Goal: Task Accomplishment & Management: Manage account settings

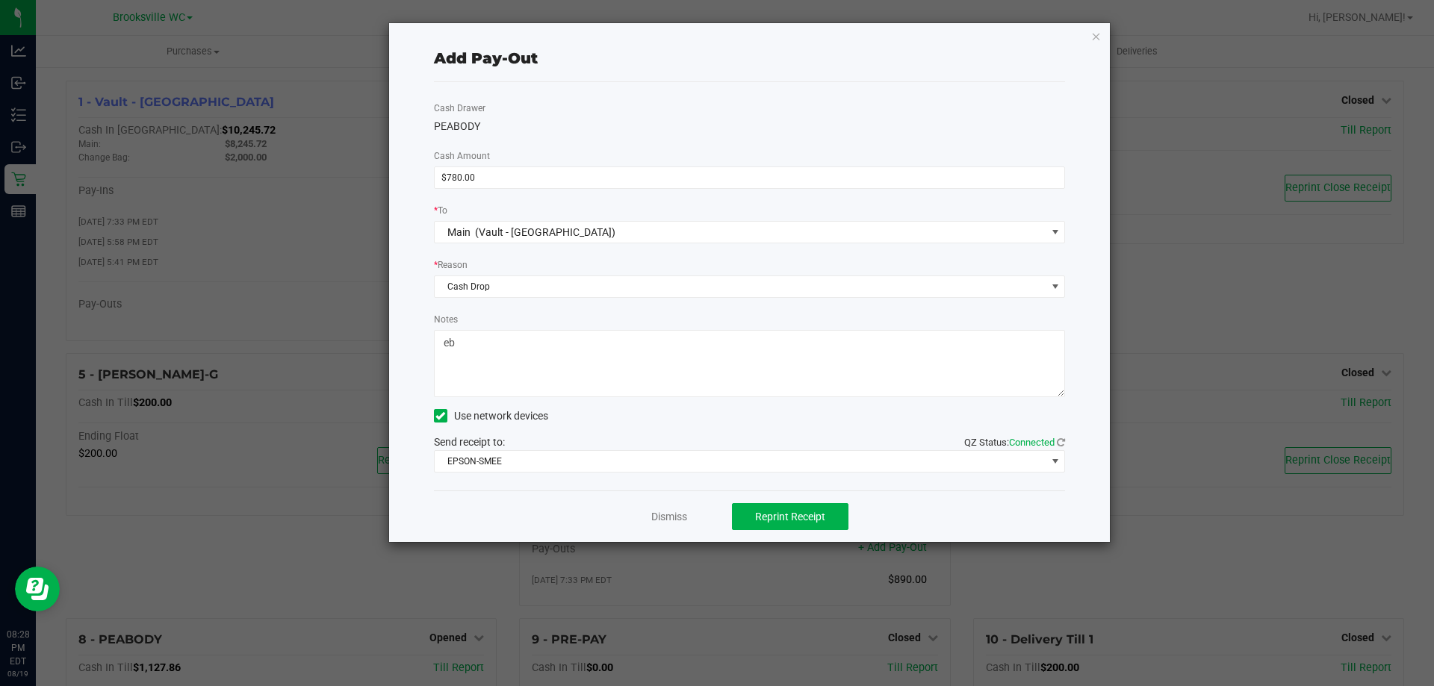
scroll to position [196, 0]
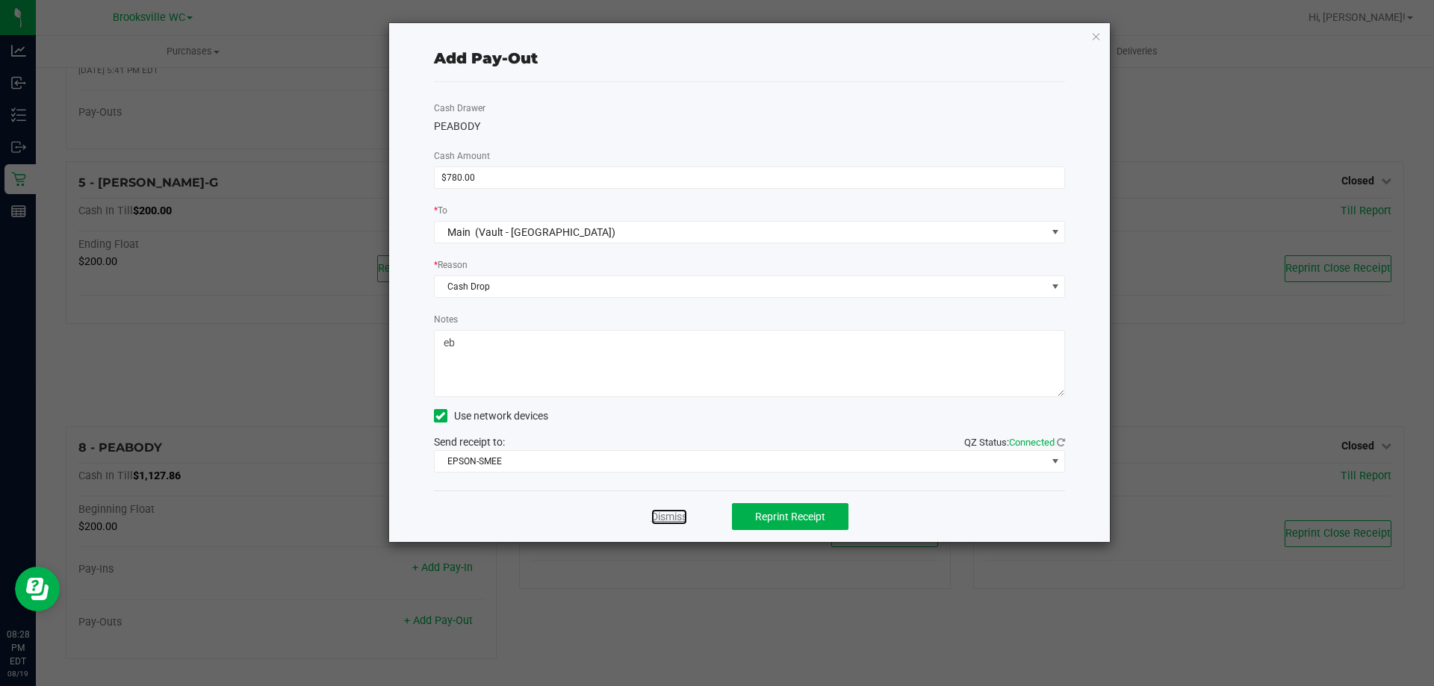
drag, startPoint x: 676, startPoint y: 515, endPoint x: 486, endPoint y: 447, distance: 201.8
click at [676, 515] on link "Dismiss" at bounding box center [669, 517] width 36 height 16
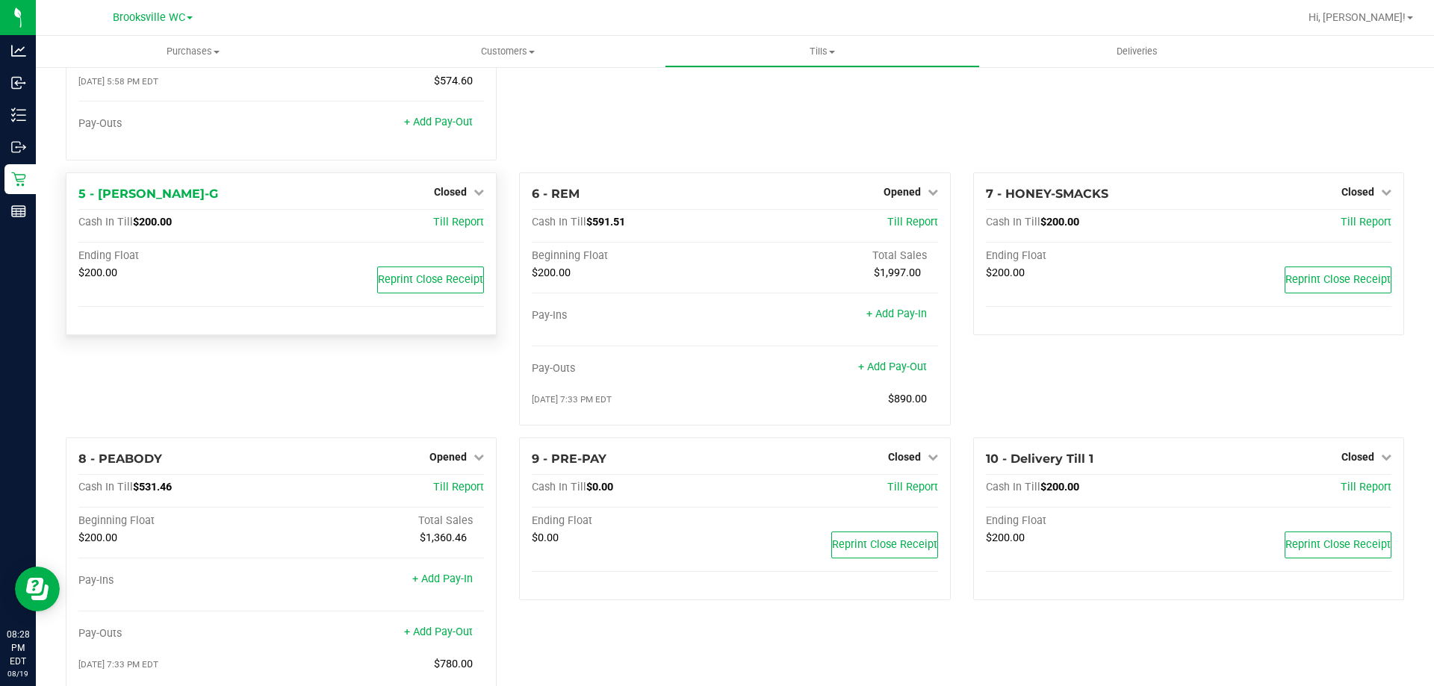
scroll to position [217, 0]
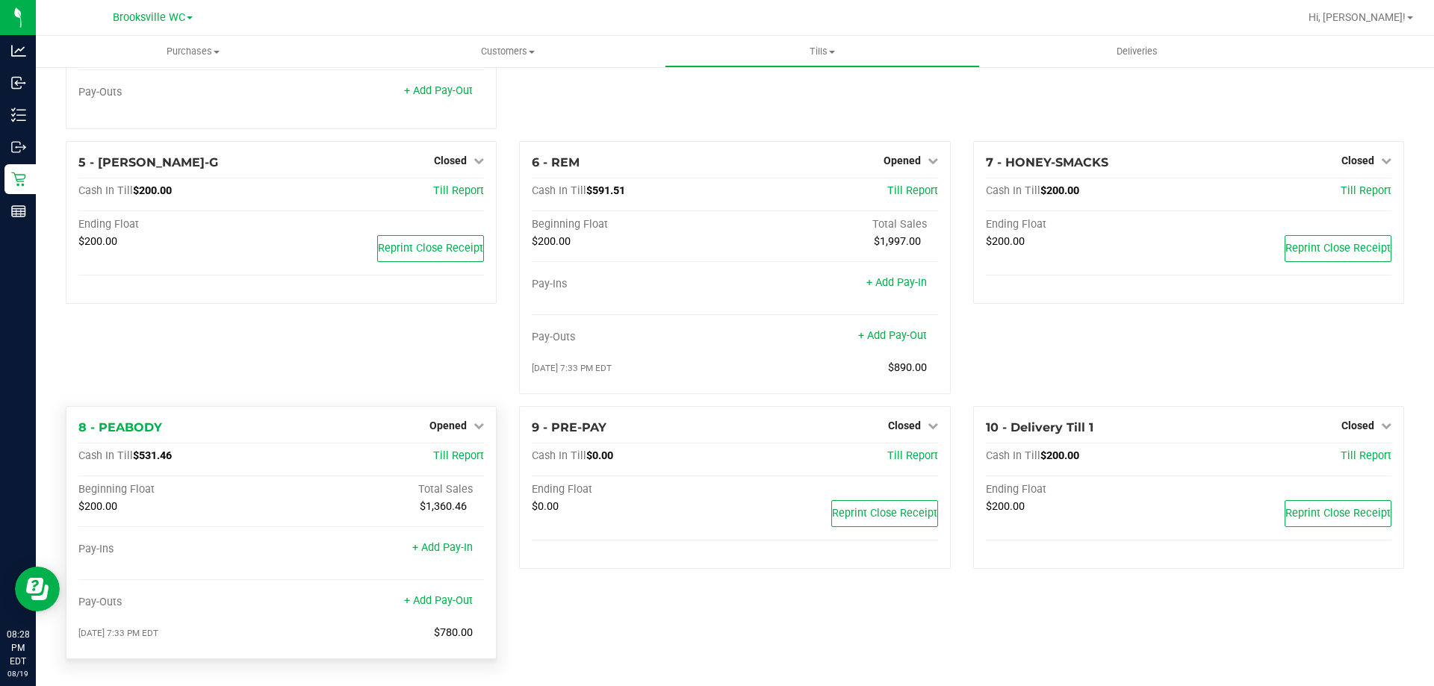
click at [448, 432] on div "Opened" at bounding box center [456, 426] width 55 height 18
click at [459, 421] on span "Opened" at bounding box center [447, 426] width 37 height 12
click at [452, 454] on link "Close Till" at bounding box center [450, 456] width 40 height 12
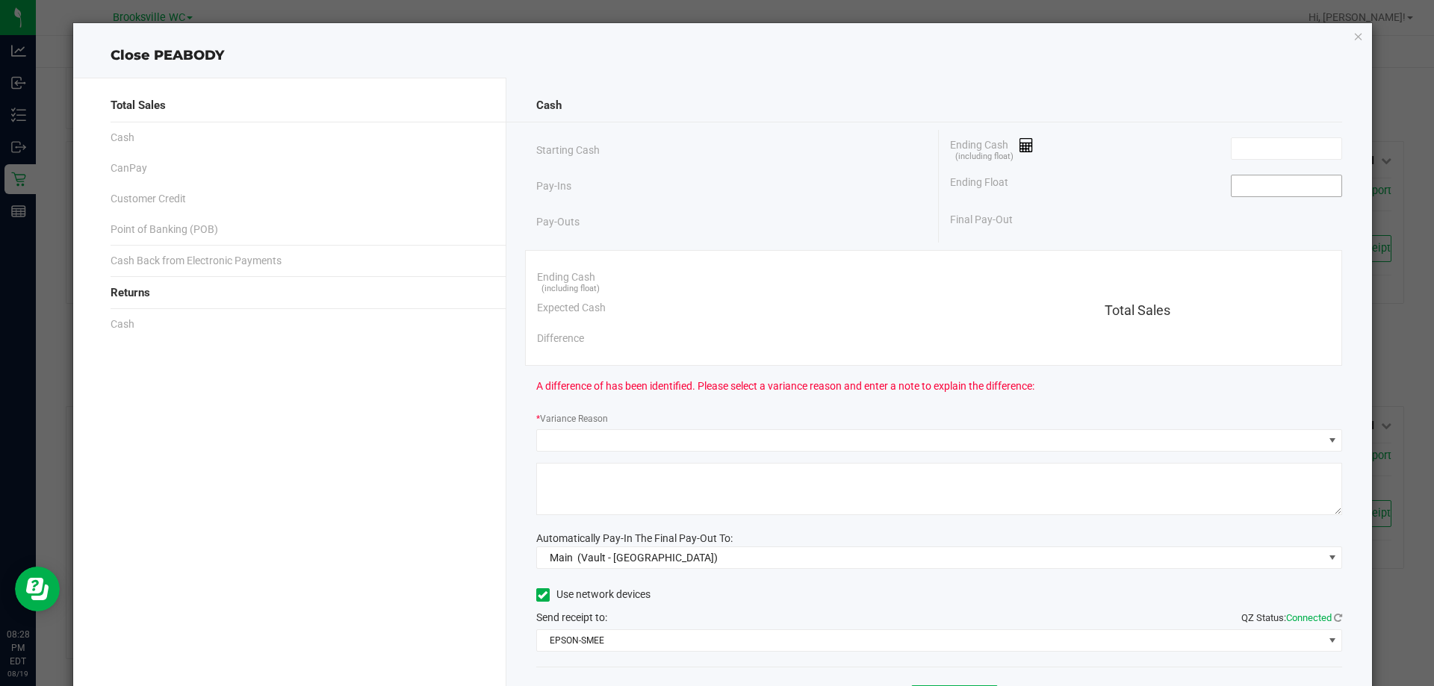
click at [1281, 193] on input at bounding box center [1286, 186] width 110 height 21
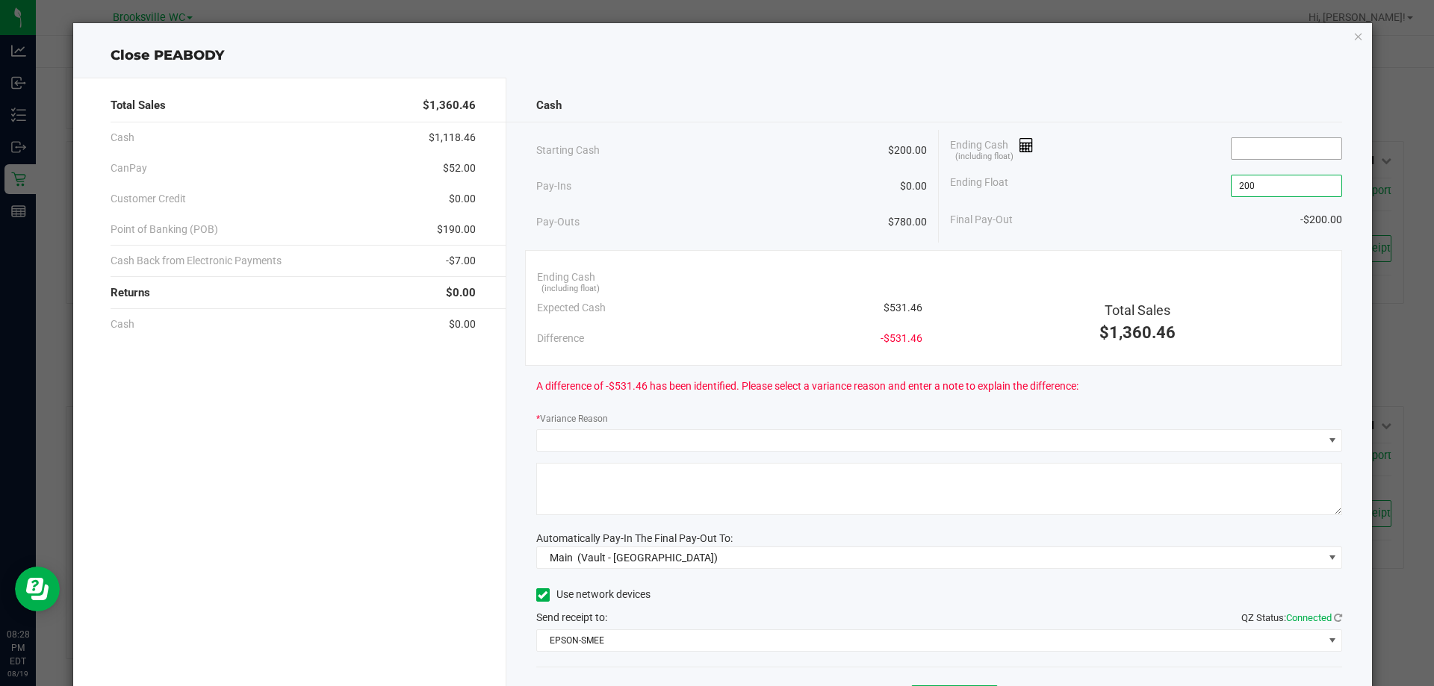
type input "$200.00"
click at [1283, 150] on input at bounding box center [1286, 148] width 110 height 21
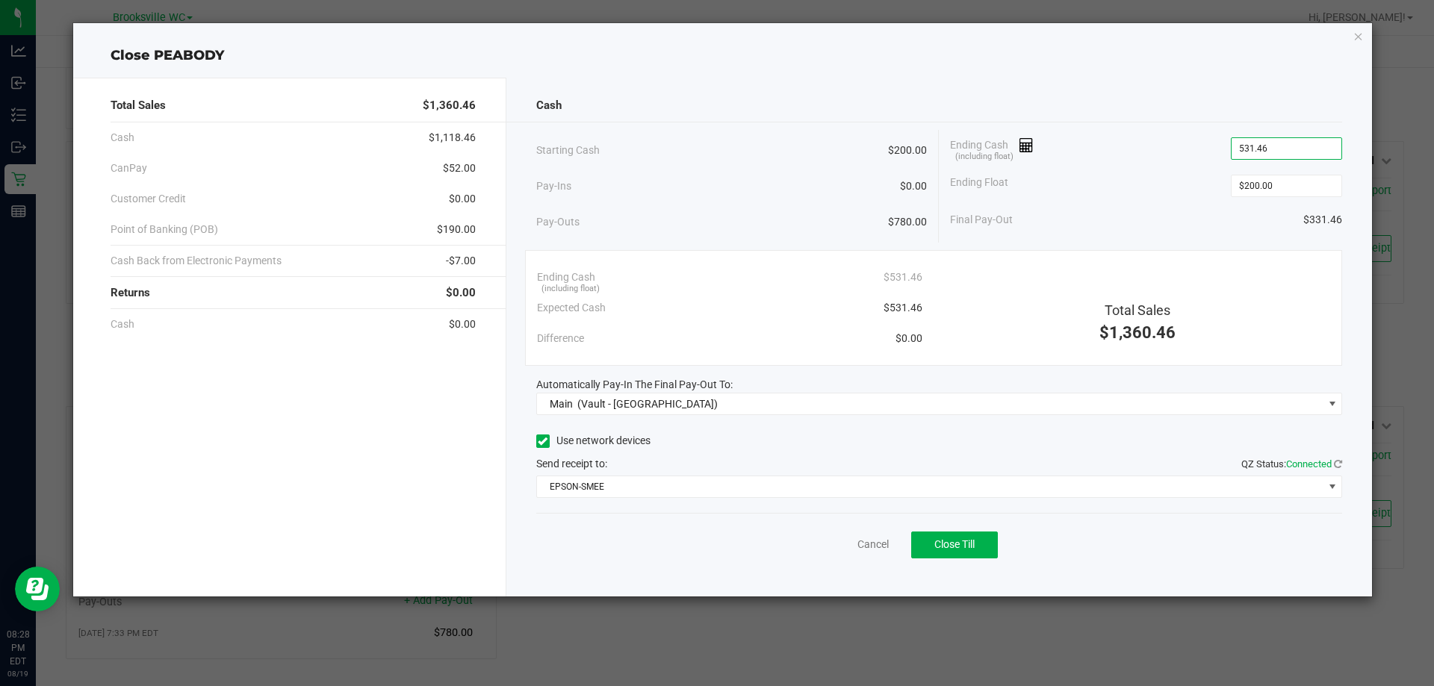
type input "$531.46"
click at [1044, 162] on div "Ending Cash (including float) $531.46" at bounding box center [1146, 148] width 392 height 37
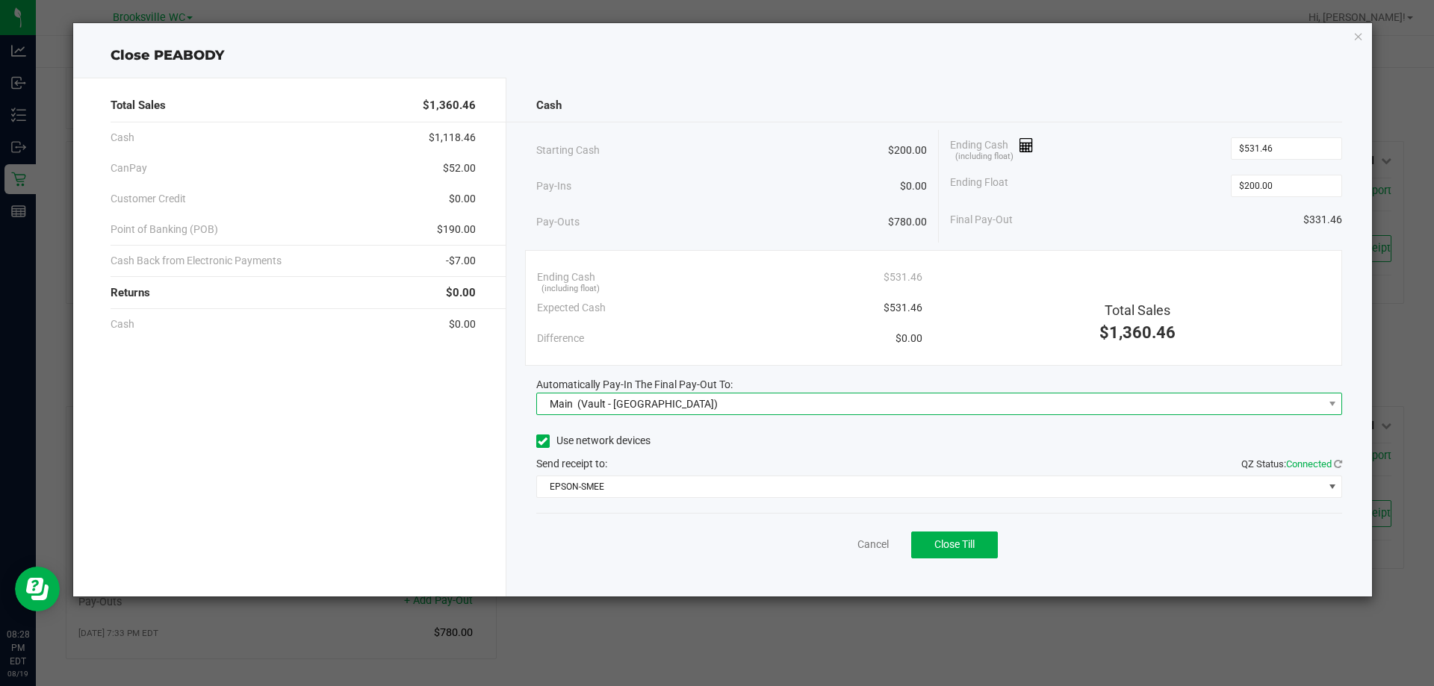
click at [660, 404] on span "(Vault - [GEOGRAPHIC_DATA])" at bounding box center [647, 404] width 140 height 12
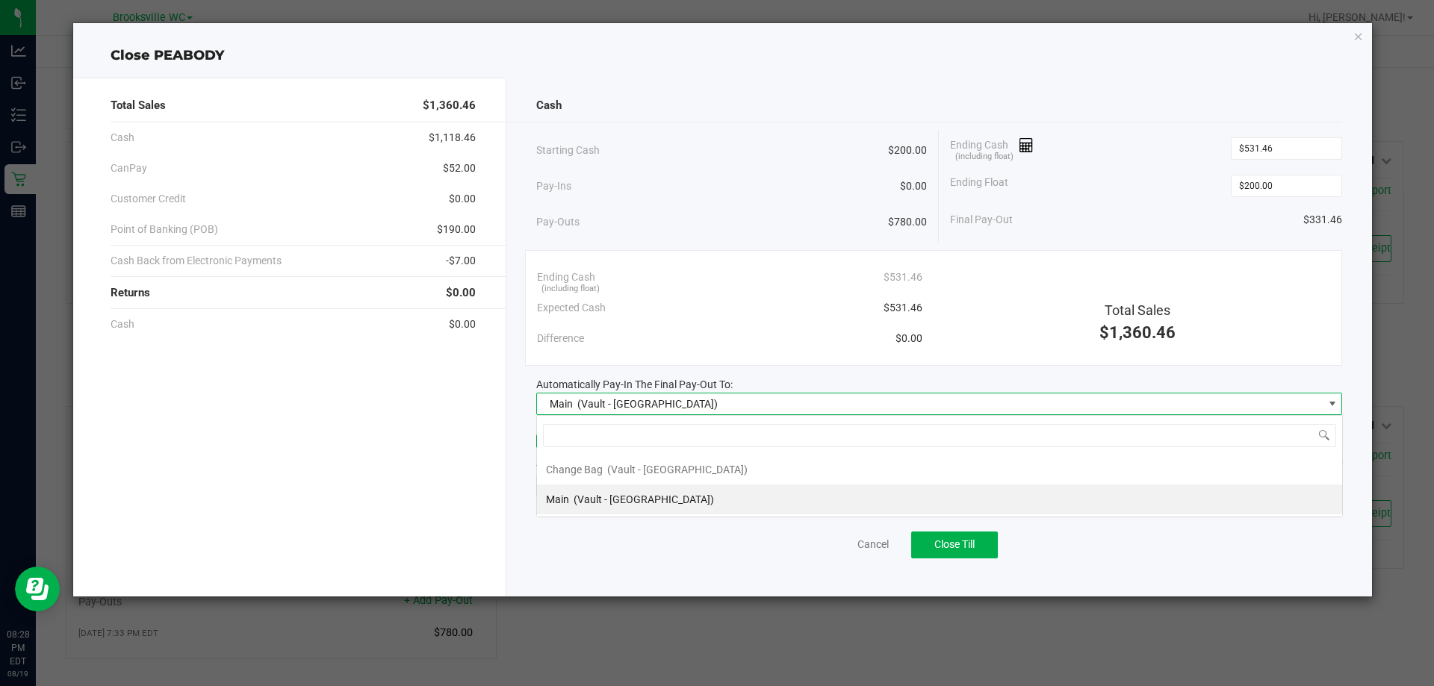
scroll to position [22, 806]
click at [654, 502] on span "(Vault - [GEOGRAPHIC_DATA])" at bounding box center [644, 500] width 140 height 12
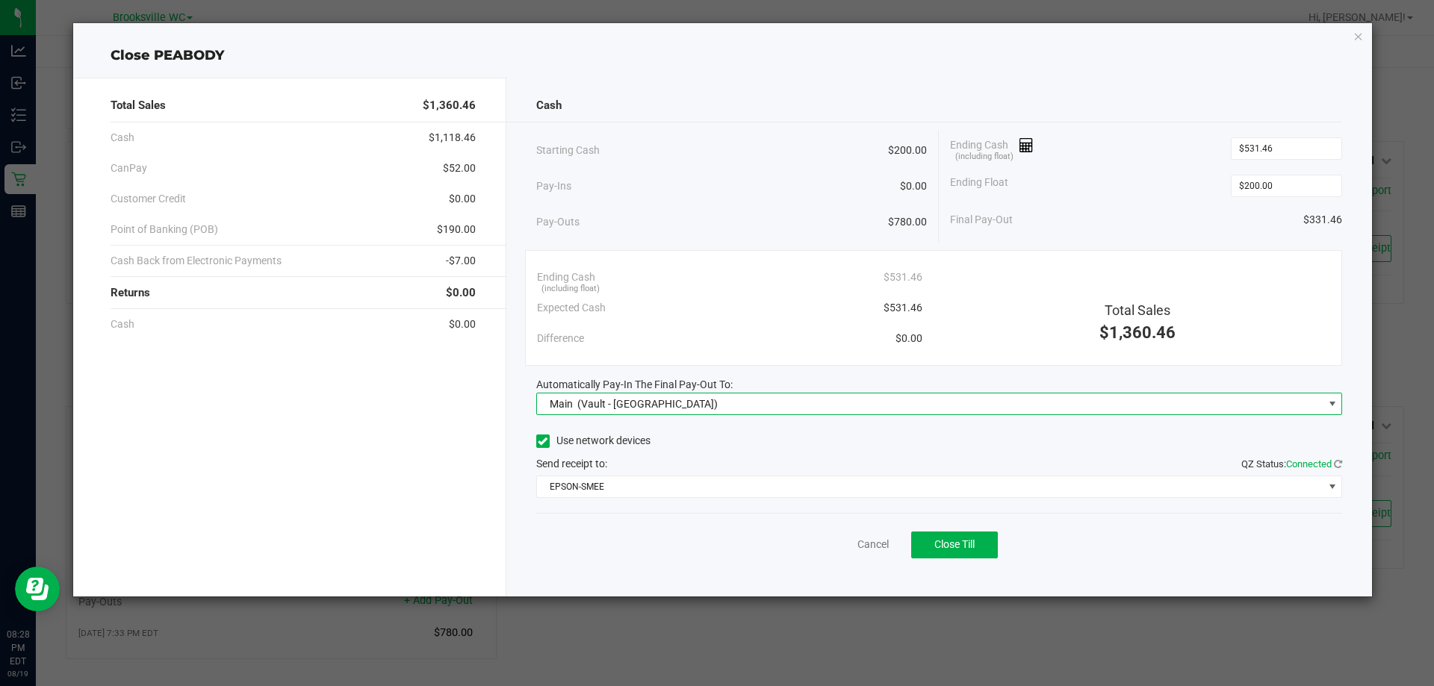
click at [1143, 175] on div "Ending Float $200.00" at bounding box center [1146, 185] width 392 height 37
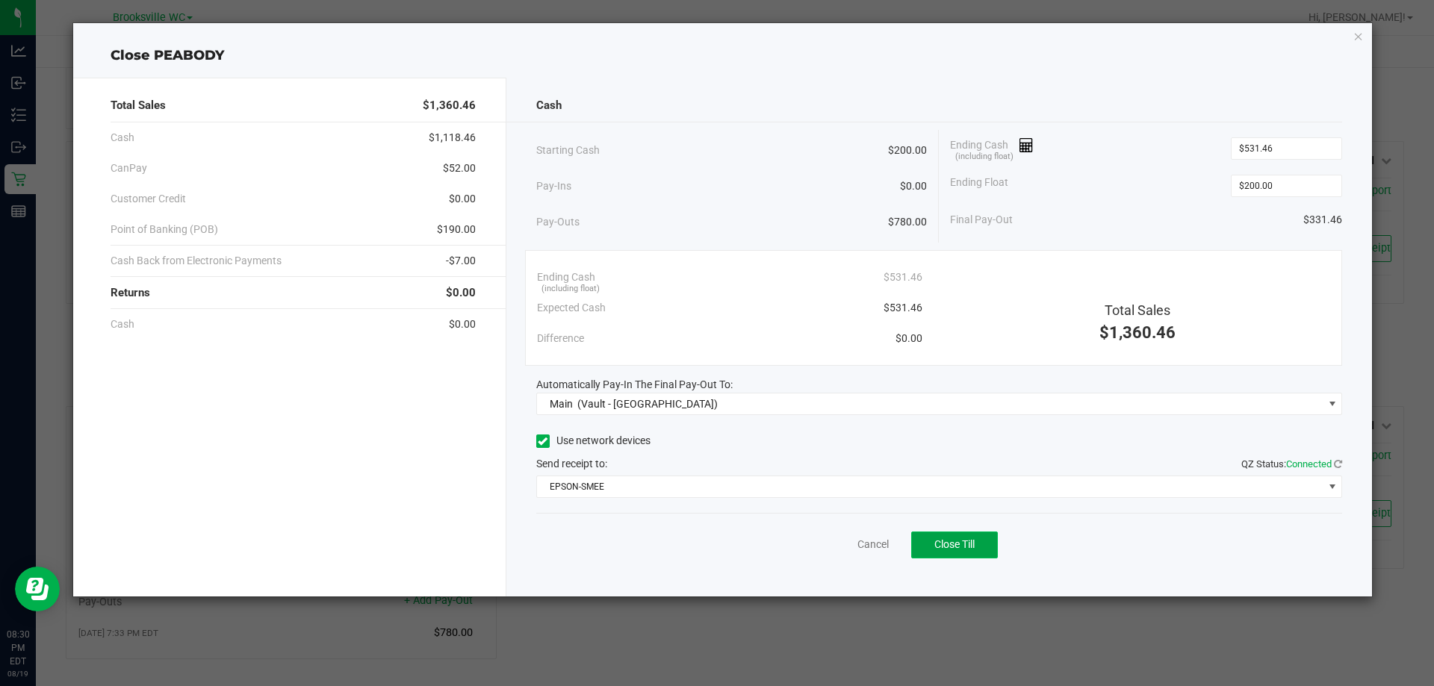
click at [981, 541] on button "Close Till" at bounding box center [954, 545] width 87 height 27
click at [843, 545] on link "Dismiss" at bounding box center [840, 545] width 36 height 16
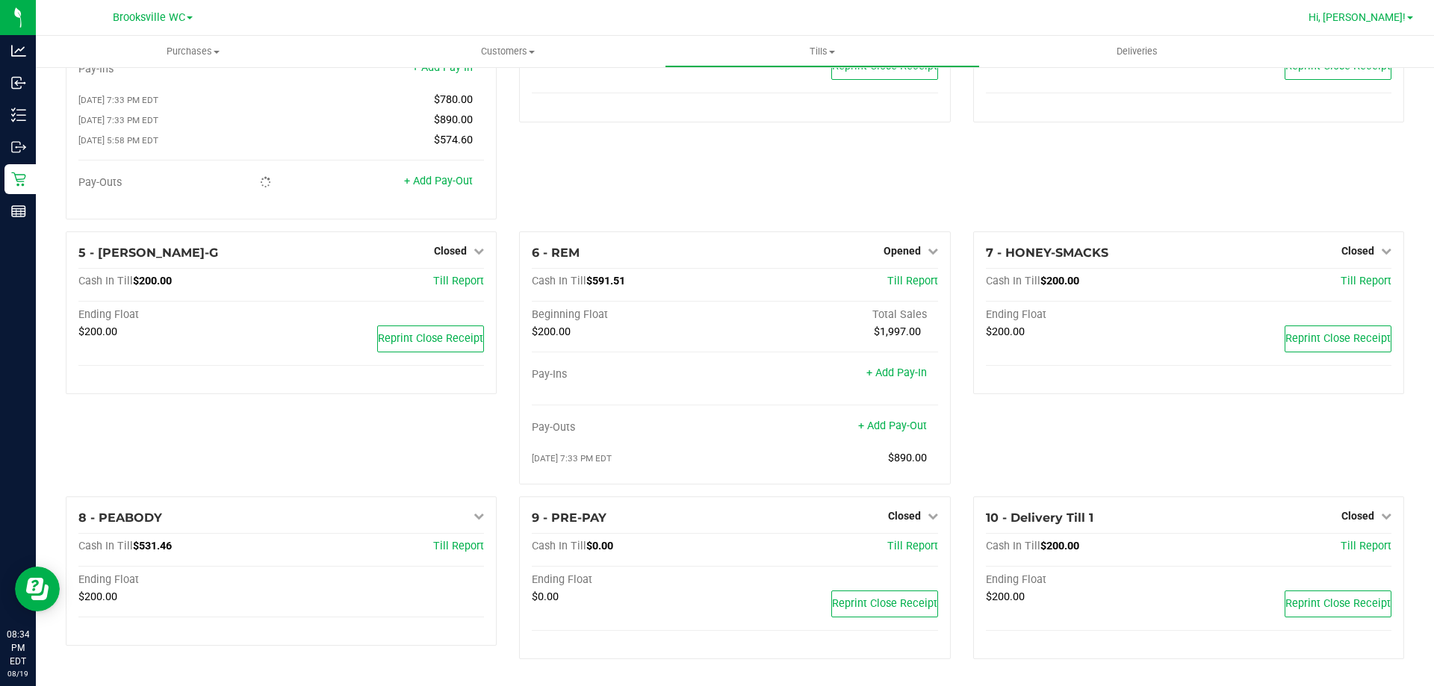
click at [1388, 15] on span "Hi, [PERSON_NAME]!" at bounding box center [1356, 17] width 97 height 12
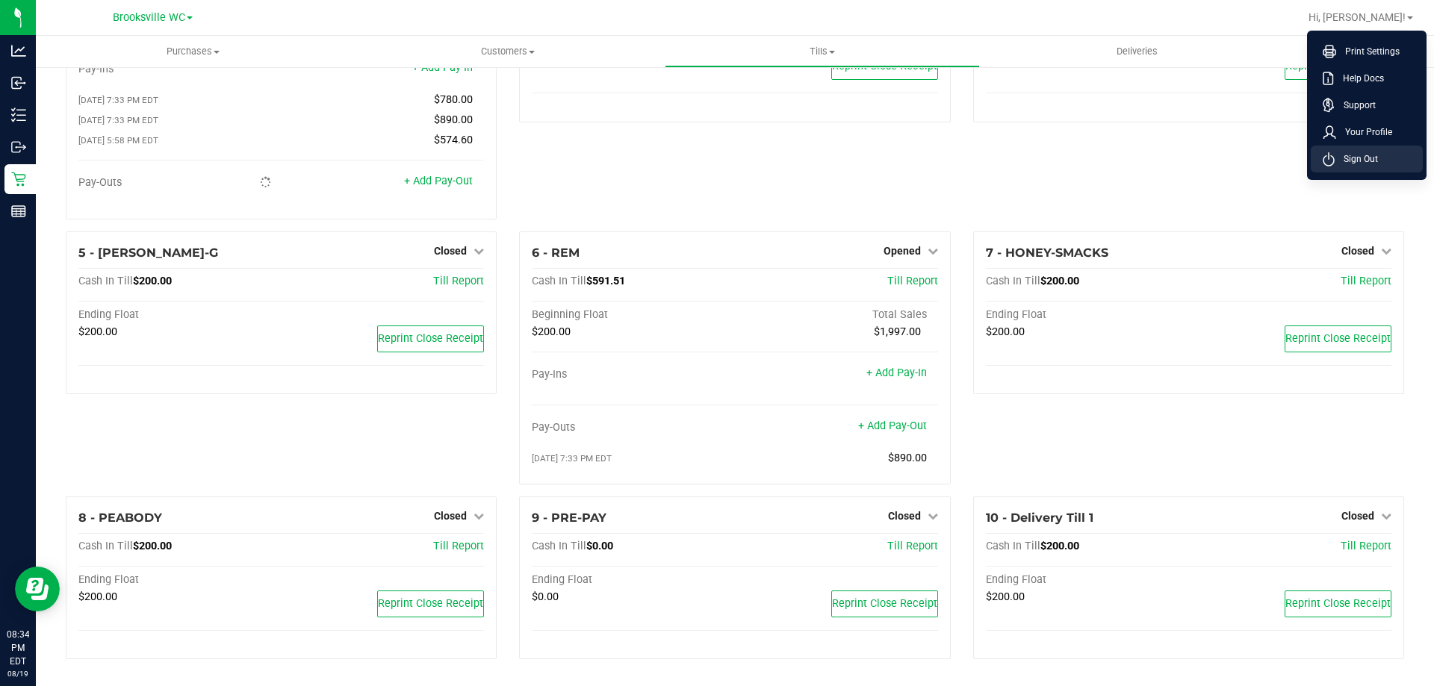
click at [1380, 158] on li "Sign Out" at bounding box center [1367, 159] width 112 height 27
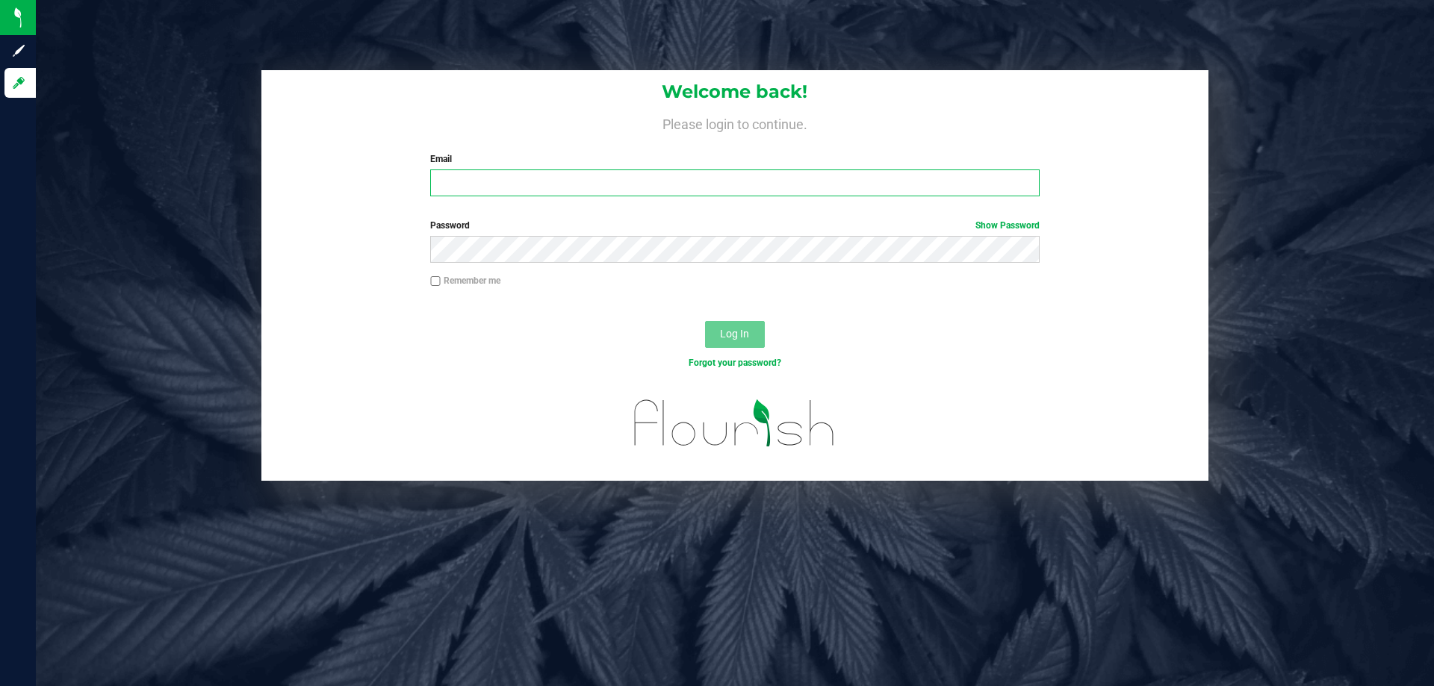
click at [526, 178] on input "Email" at bounding box center [734, 183] width 609 height 27
type input "jjovel@liveparallel.com"
click at [705, 321] on button "Log In" at bounding box center [735, 334] width 60 height 27
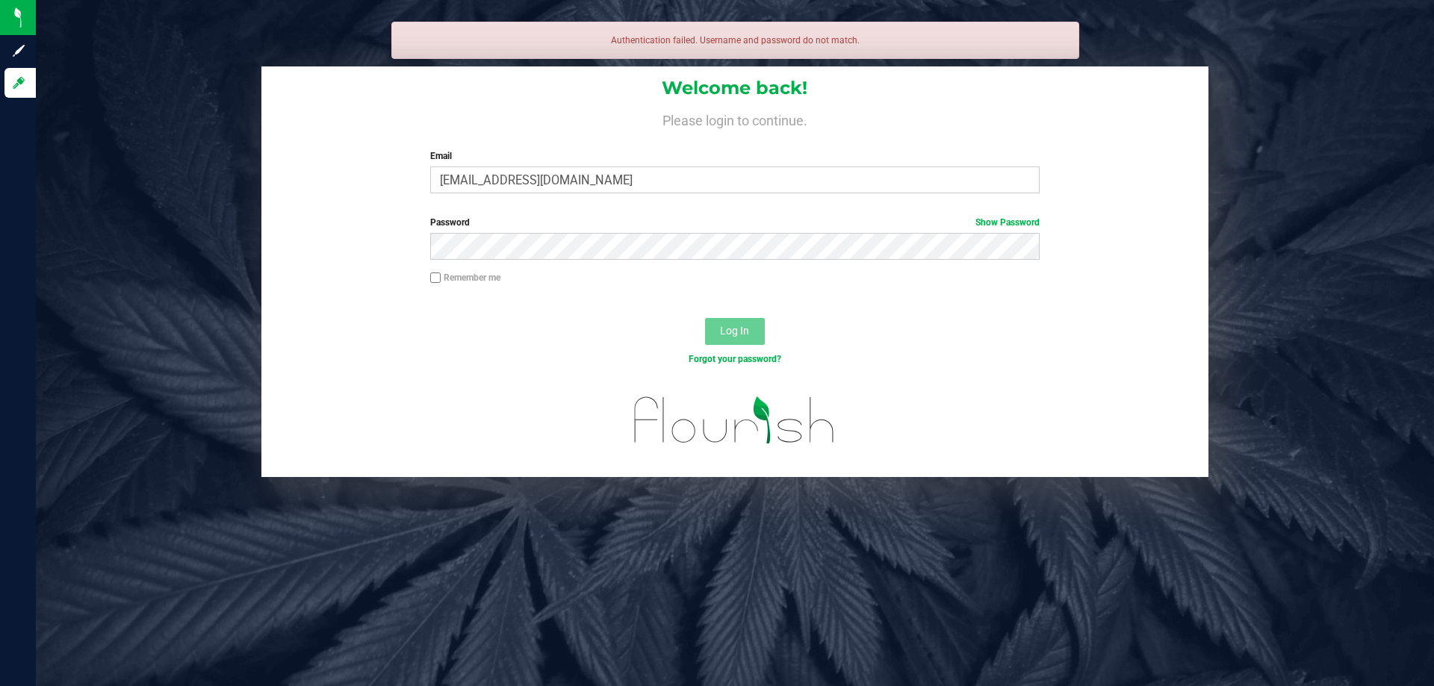
click at [977, 261] on div "Password Show Password" at bounding box center [734, 243] width 947 height 55
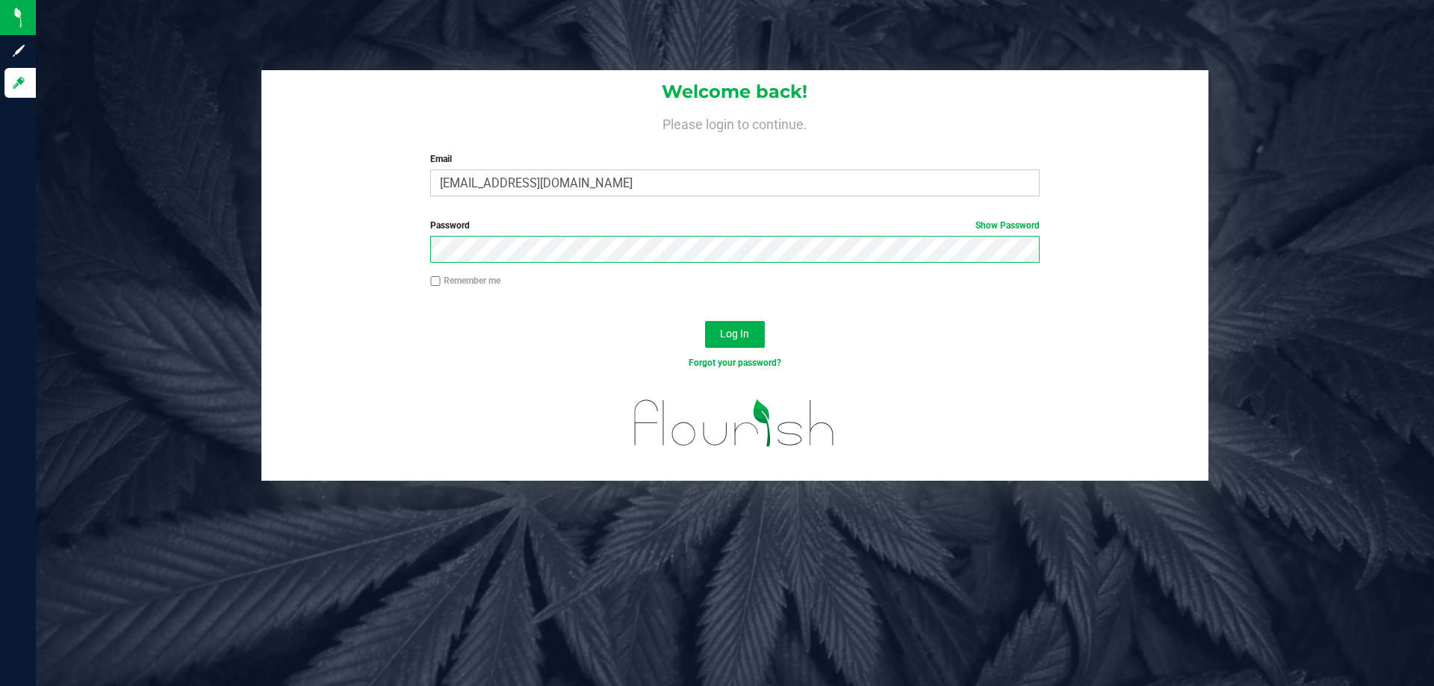
click at [705, 321] on button "Log In" at bounding box center [735, 334] width 60 height 27
